Goal: Check status: Check status

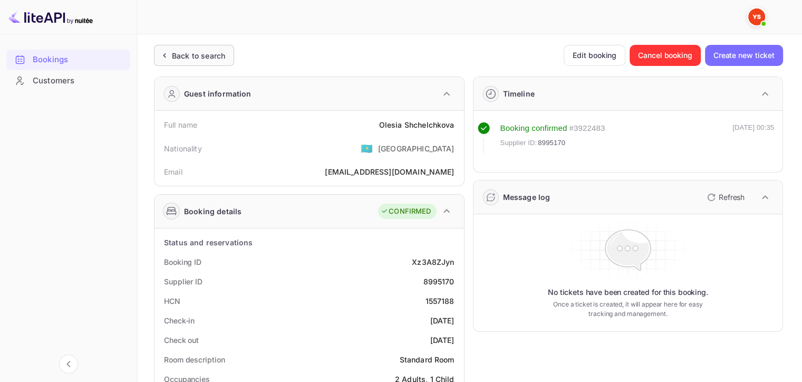
click at [185, 53] on div "Back to search" at bounding box center [198, 55] width 53 height 11
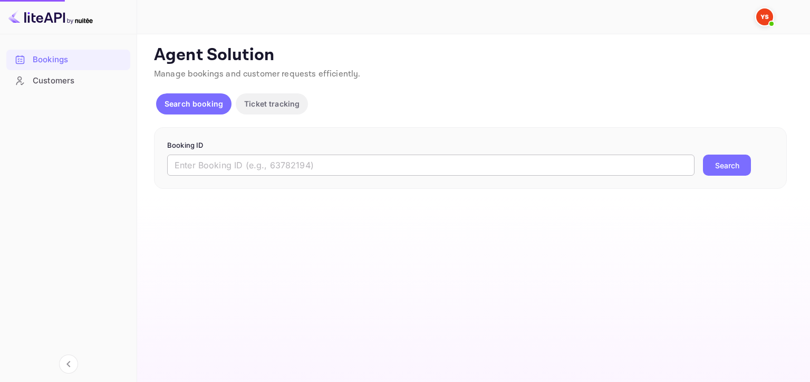
click at [317, 157] on input "text" at bounding box center [430, 165] width 527 height 21
paste input "9367740"
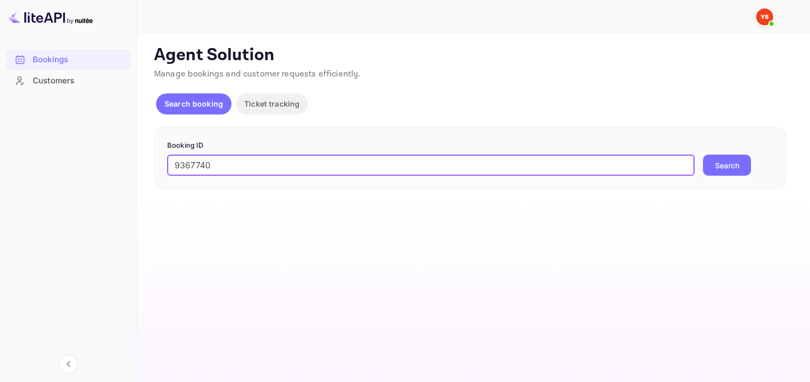
type input "9367740"
click at [705, 161] on button "Search" at bounding box center [727, 165] width 48 height 21
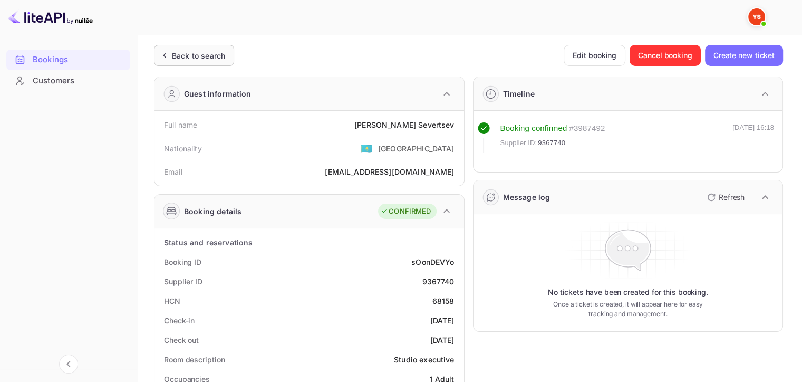
click at [190, 49] on div "Back to search" at bounding box center [194, 55] width 80 height 21
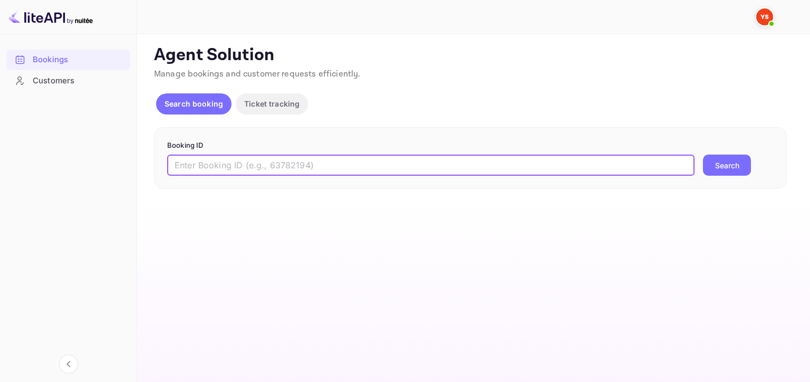
click at [330, 160] on input "text" at bounding box center [430, 165] width 527 height 21
paste input "9637781"
type input "9637781"
click at [703, 155] on button "Search" at bounding box center [727, 165] width 48 height 21
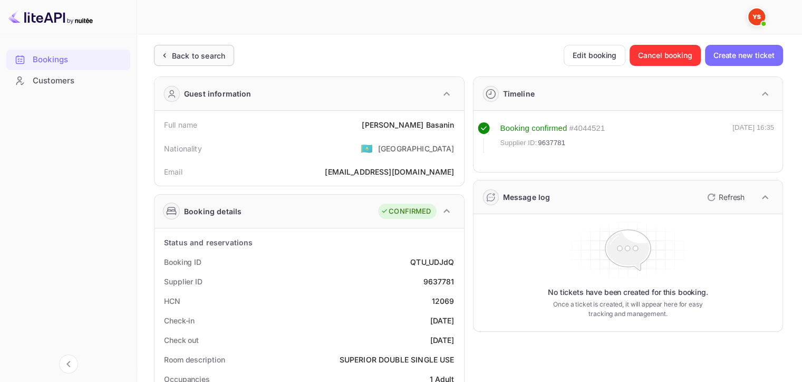
click at [182, 55] on div "Back to search" at bounding box center [198, 55] width 53 height 11
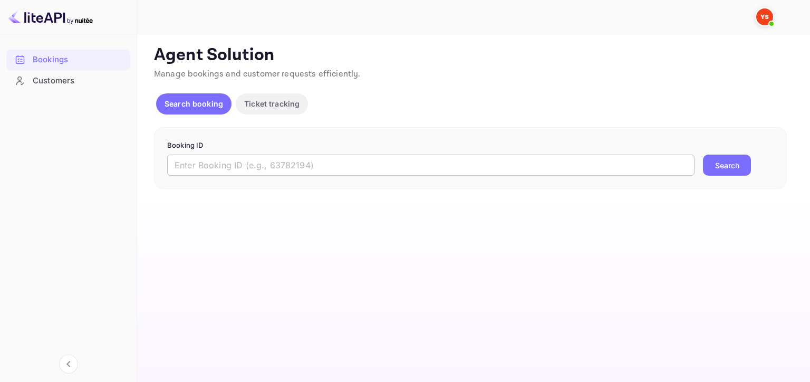
click at [388, 166] on input "text" at bounding box center [430, 165] width 527 height 21
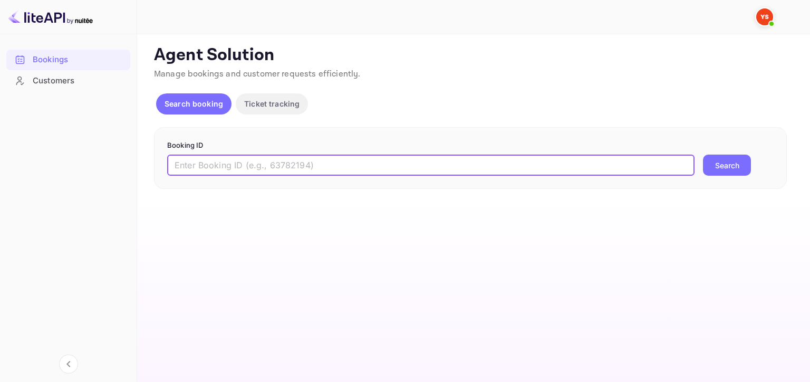
paste input "8321324"
type input "8321324"
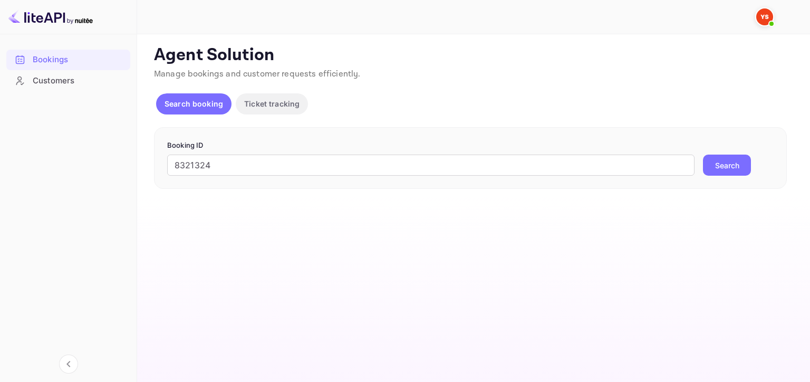
click at [735, 153] on form "Booking ID 8321324 ​ Search" at bounding box center [470, 158] width 607 height 36
click at [724, 179] on div "Booking ID 8321324 ​ Search" at bounding box center [470, 158] width 633 height 62
click at [721, 162] on button "Search" at bounding box center [727, 165] width 48 height 21
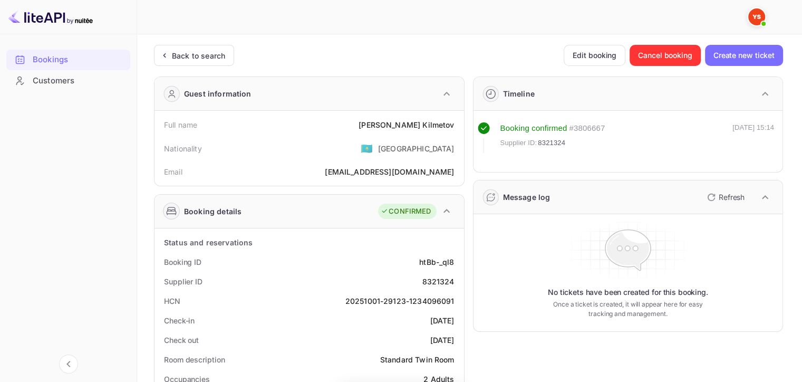
scroll to position [158, 0]
